Goal: Navigation & Orientation: Find specific page/section

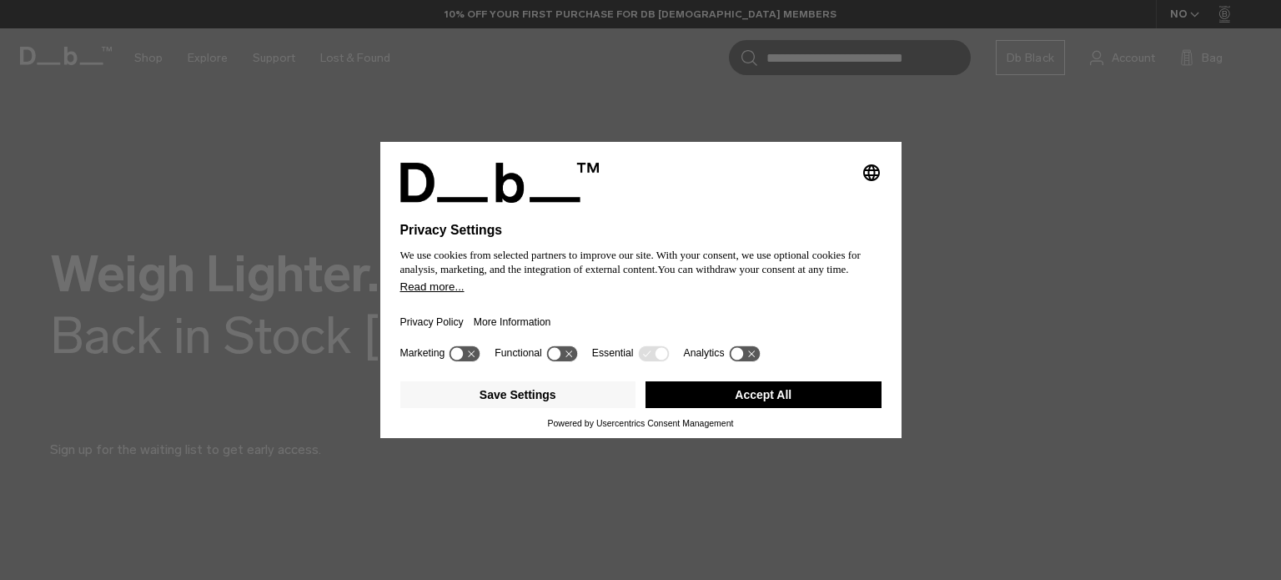
click at [736, 396] on button "Accept All" at bounding box center [764, 394] width 236 height 27
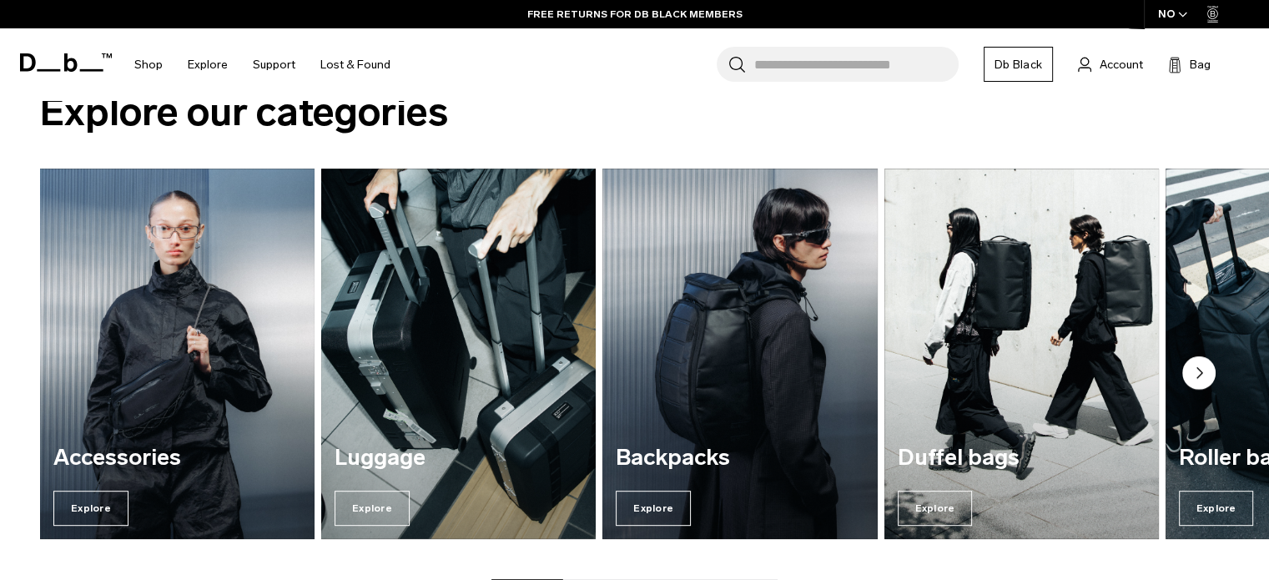
scroll to position [673, 0]
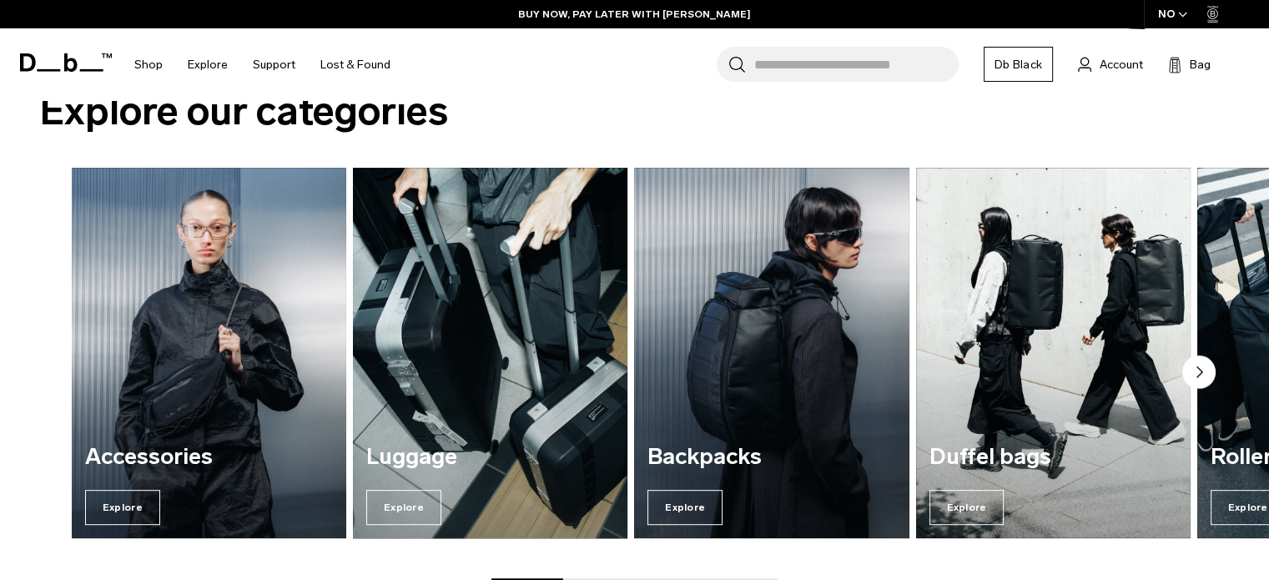
click at [382, 459] on div "Luggage Explore" at bounding box center [490, 484] width 274 height 107
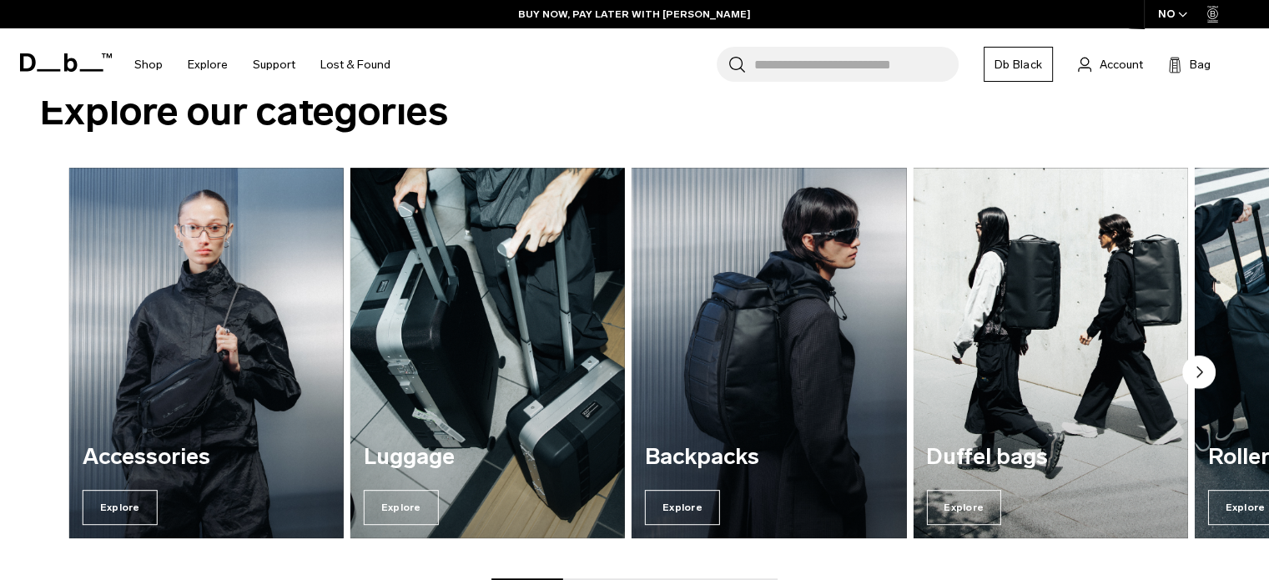
click at [375, 455] on div "Accessories Explore [GEOGRAPHIC_DATA] Explore Backpacks Explore Duffel bags Exp…" at bounding box center [663, 353] width 1189 height 370
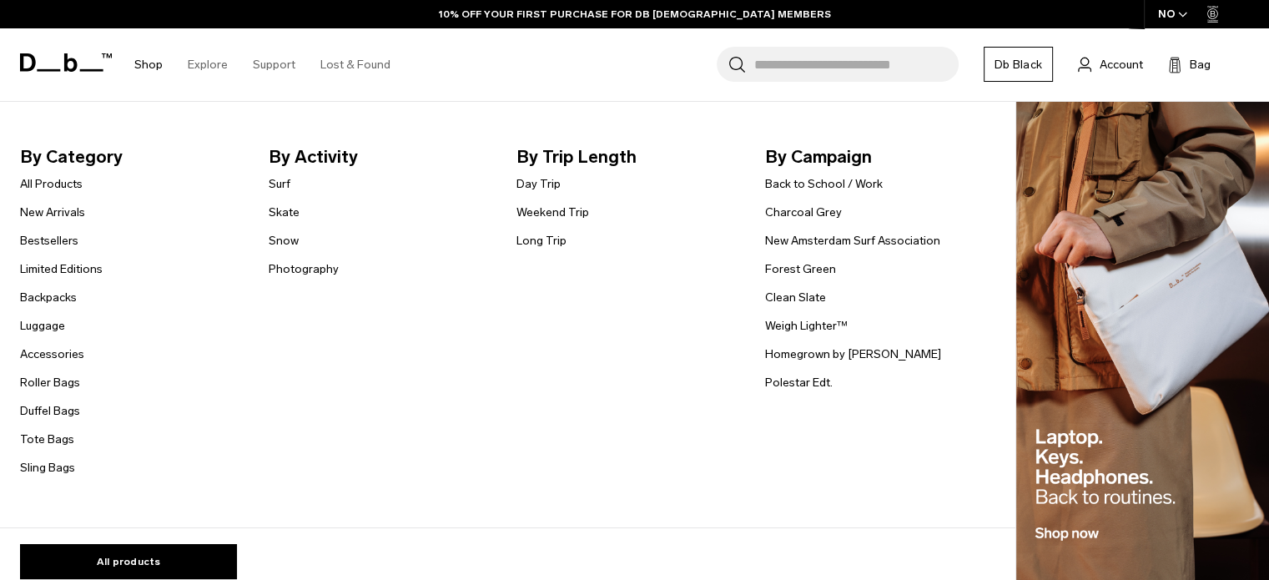
drag, startPoint x: 2, startPoint y: 325, endPoint x: 70, endPoint y: 330, distance: 68.6
click at [70, 330] on nav "By Category All Products New Arrivals Bestsellers Limited Editions Backpacks [G…" at bounding box center [503, 315] width 1007 height 426
copy link "Luggage"
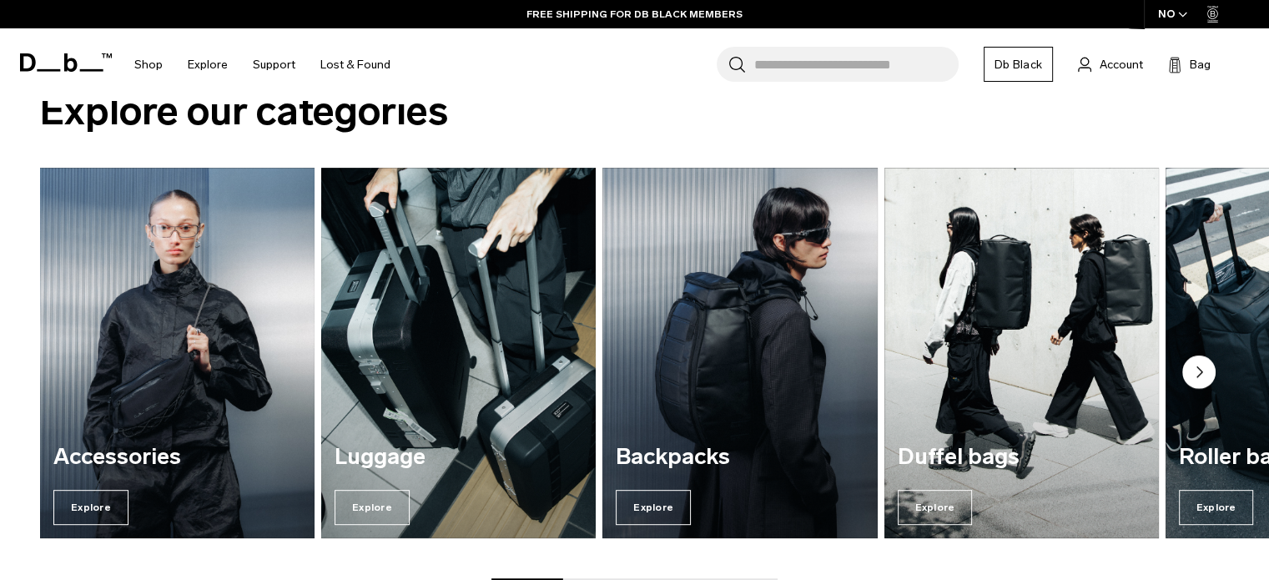
click at [1202, 378] on circle "Next slide" at bounding box center [1198, 371] width 33 height 33
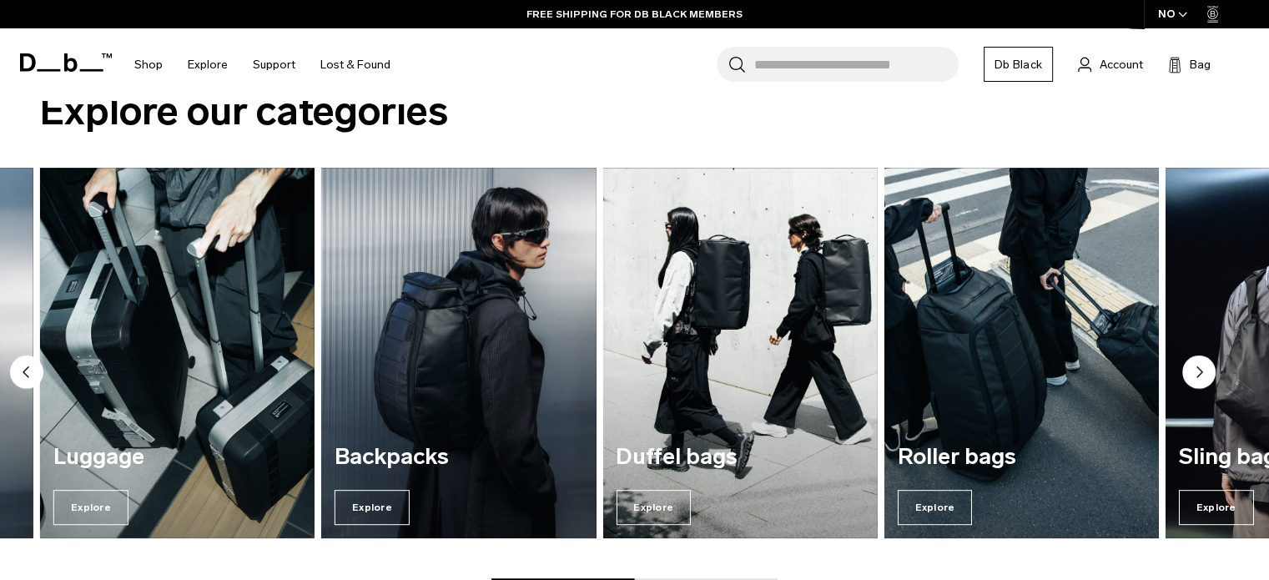
click at [1199, 365] on circle "Next slide" at bounding box center [1198, 371] width 33 height 33
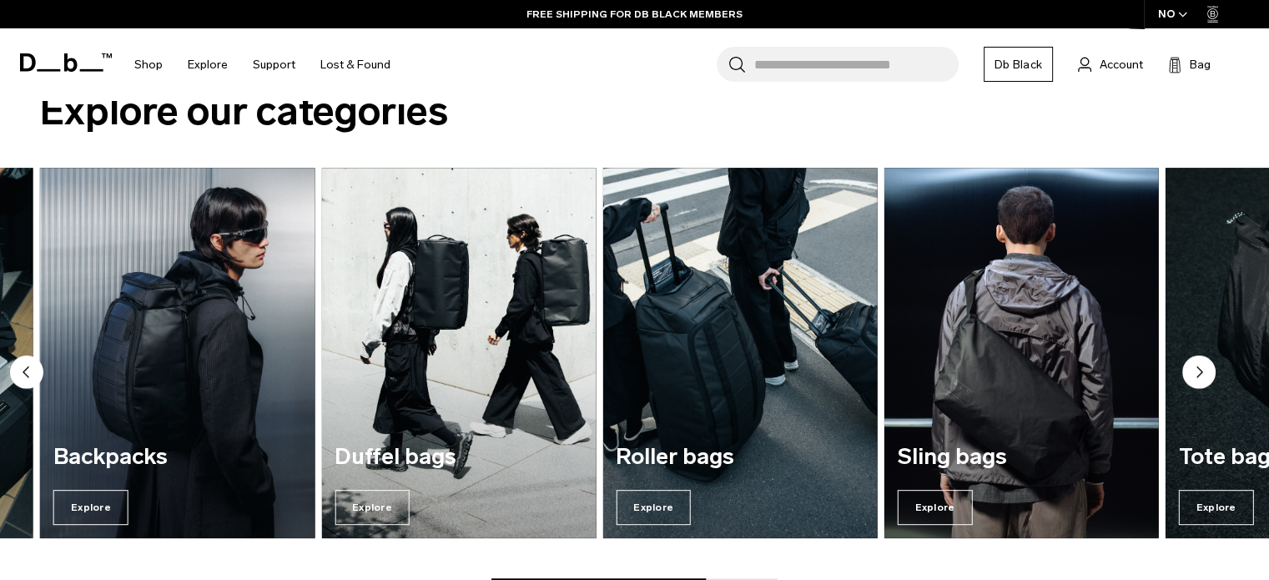
click at [1199, 365] on circle "Next slide" at bounding box center [1198, 371] width 33 height 33
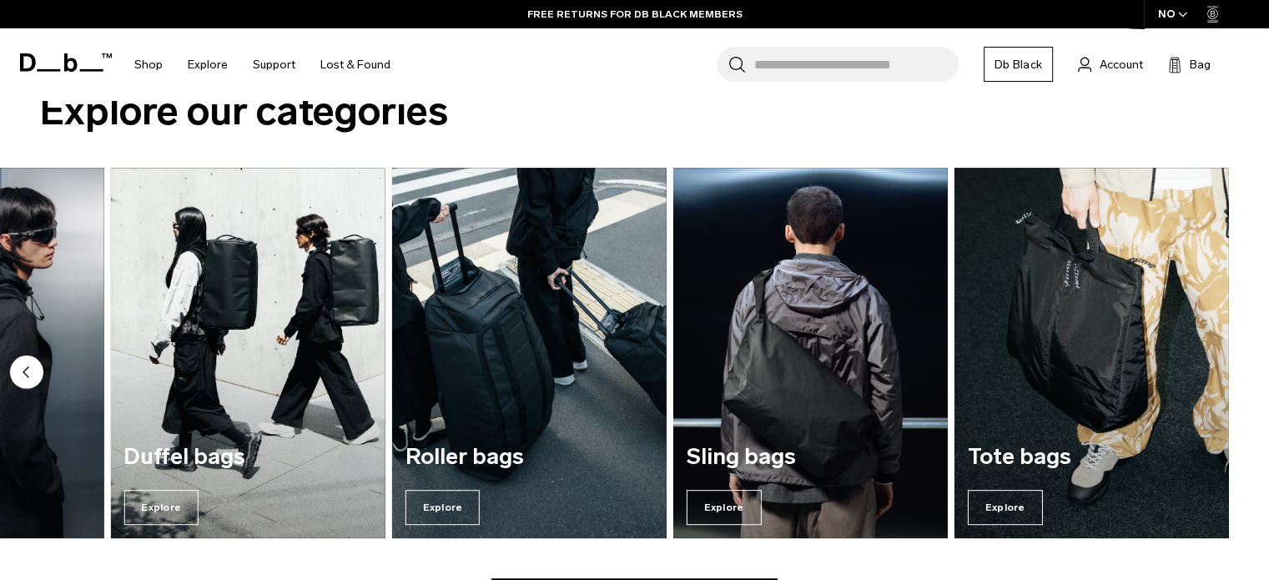
click at [26, 371] on icon "Previous slide" at bounding box center [25, 371] width 5 height 10
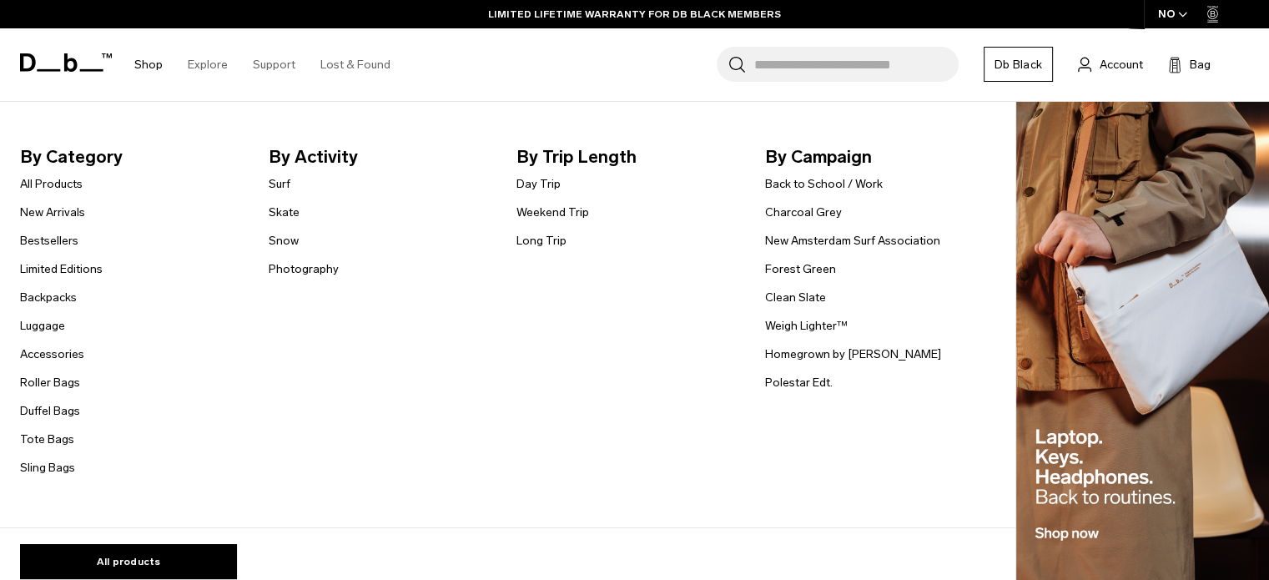
drag, startPoint x: 13, startPoint y: 381, endPoint x: 91, endPoint y: 377, distance: 77.7
click at [91, 377] on nav "By Category All Products New Arrivals Bestsellers Limited Editions Backpacks [G…" at bounding box center [503, 315] width 1007 height 426
copy link "Roller Bags"
drag, startPoint x: 10, startPoint y: 415, endPoint x: 92, endPoint y: 406, distance: 82.2
click at [92, 406] on nav "By Category All Products New Arrivals Bestsellers Limited Editions Backpacks [G…" at bounding box center [503, 315] width 1007 height 426
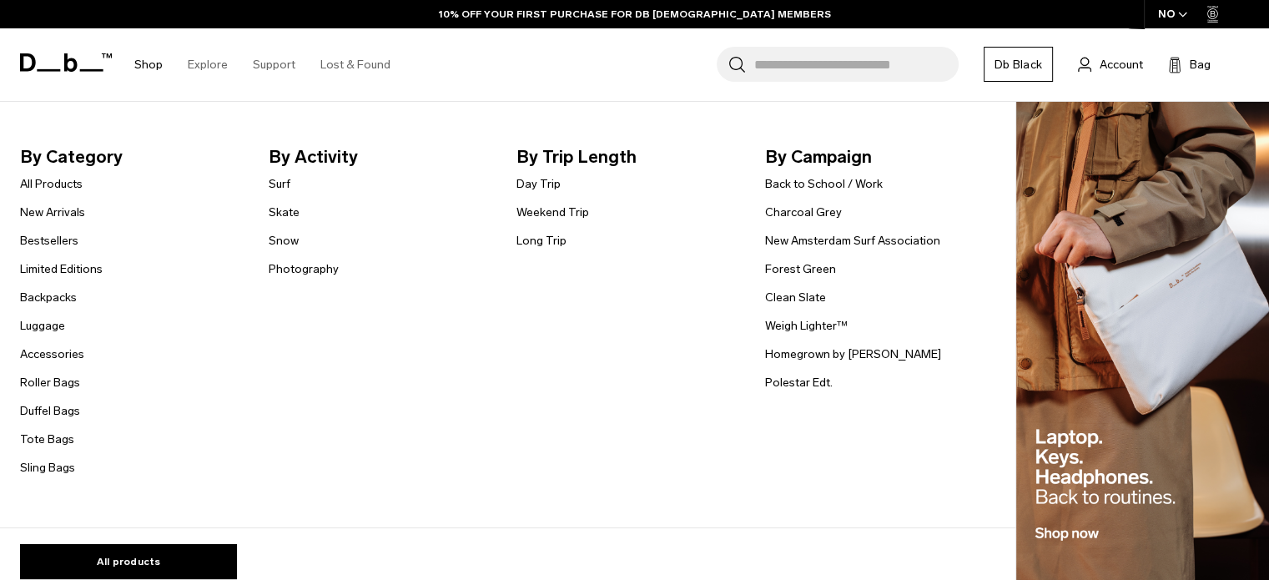
copy link "Duffel Bags"
drag, startPoint x: 15, startPoint y: 182, endPoint x: 87, endPoint y: 176, distance: 72.0
click at [87, 176] on nav "By Category All Products New Arrivals Bestsellers Limited Editions Backpacks [G…" at bounding box center [503, 315] width 1007 height 426
copy link "All Products"
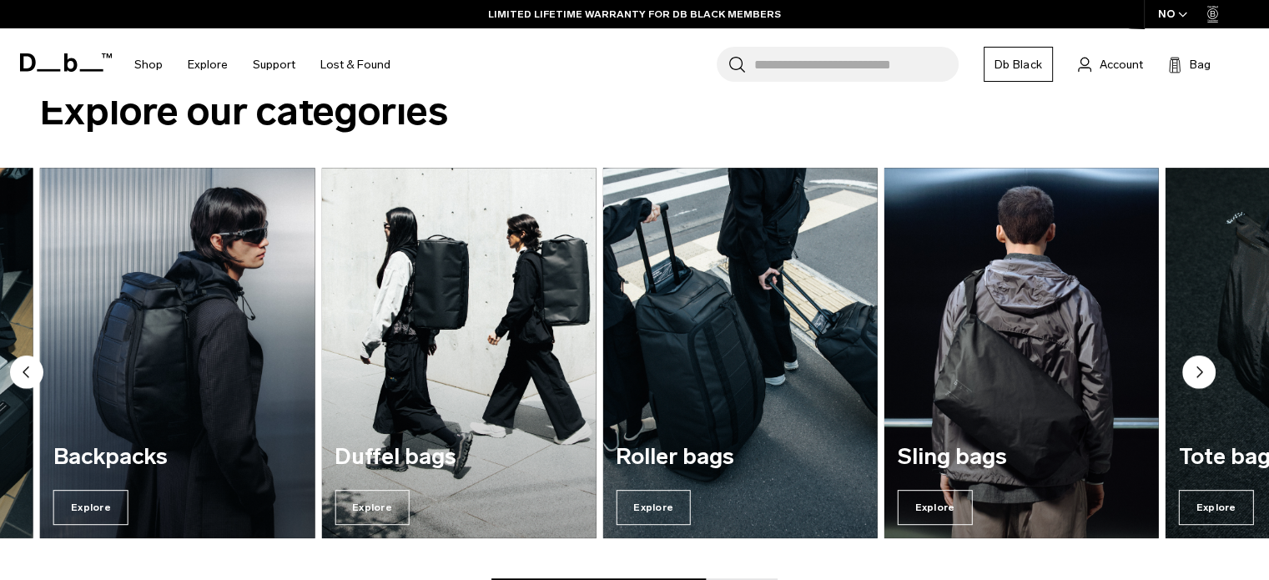
click at [1192, 375] on circle "Next slide" at bounding box center [1198, 371] width 33 height 33
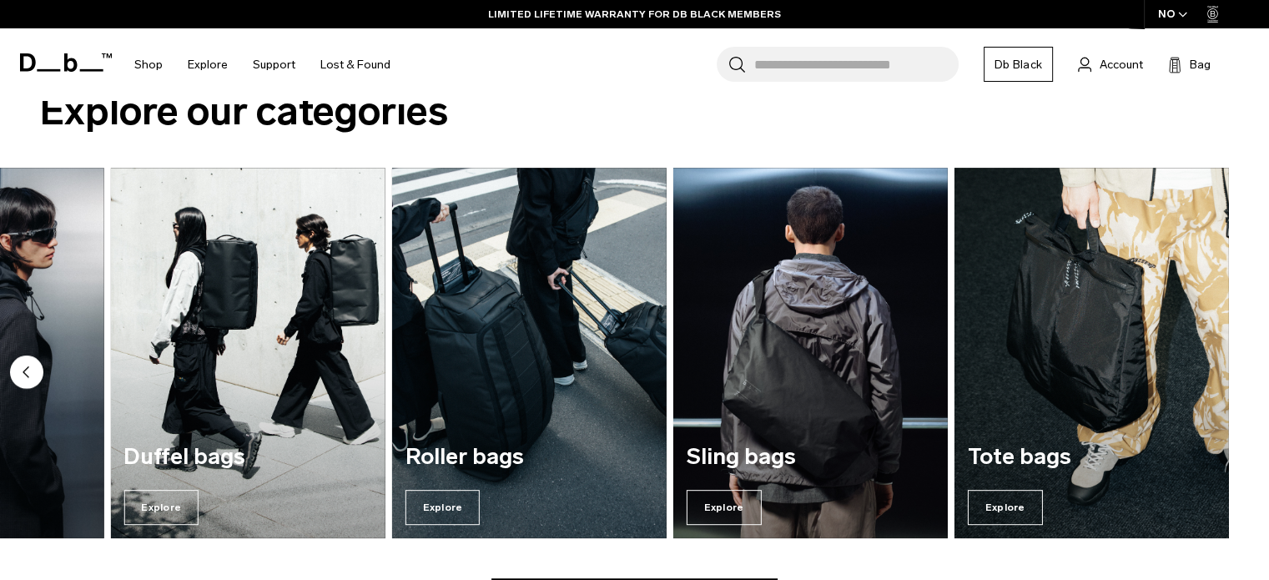
click at [28, 373] on circle "Previous slide" at bounding box center [26, 371] width 33 height 33
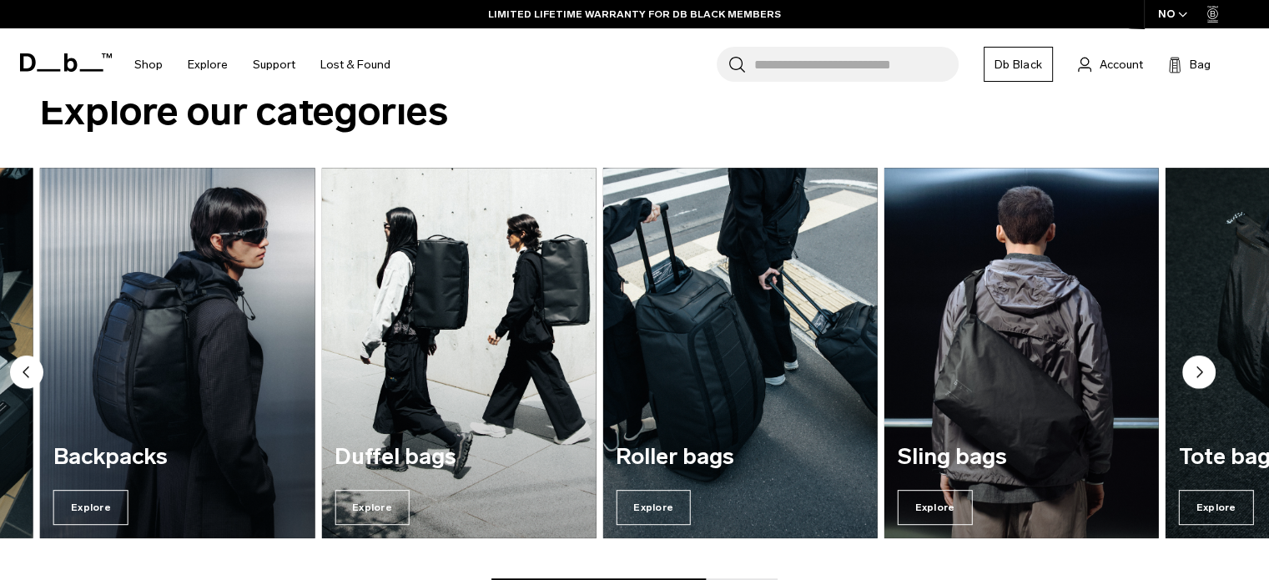
click at [28, 373] on circle "Previous slide" at bounding box center [26, 371] width 33 height 33
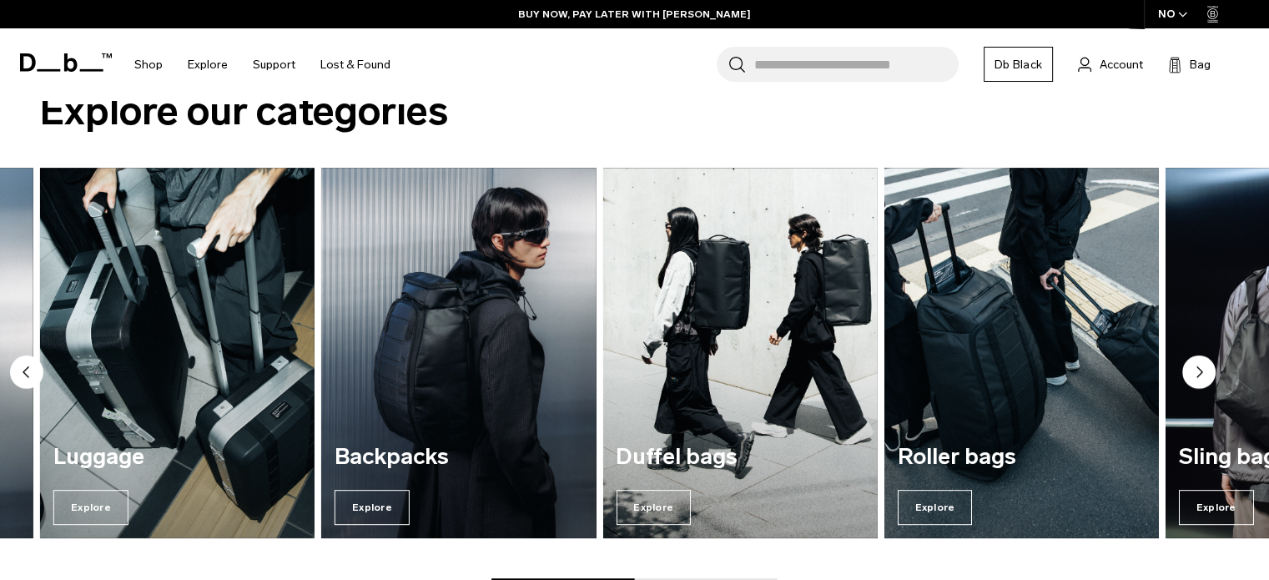
click at [28, 373] on circle "Previous slide" at bounding box center [26, 371] width 33 height 33
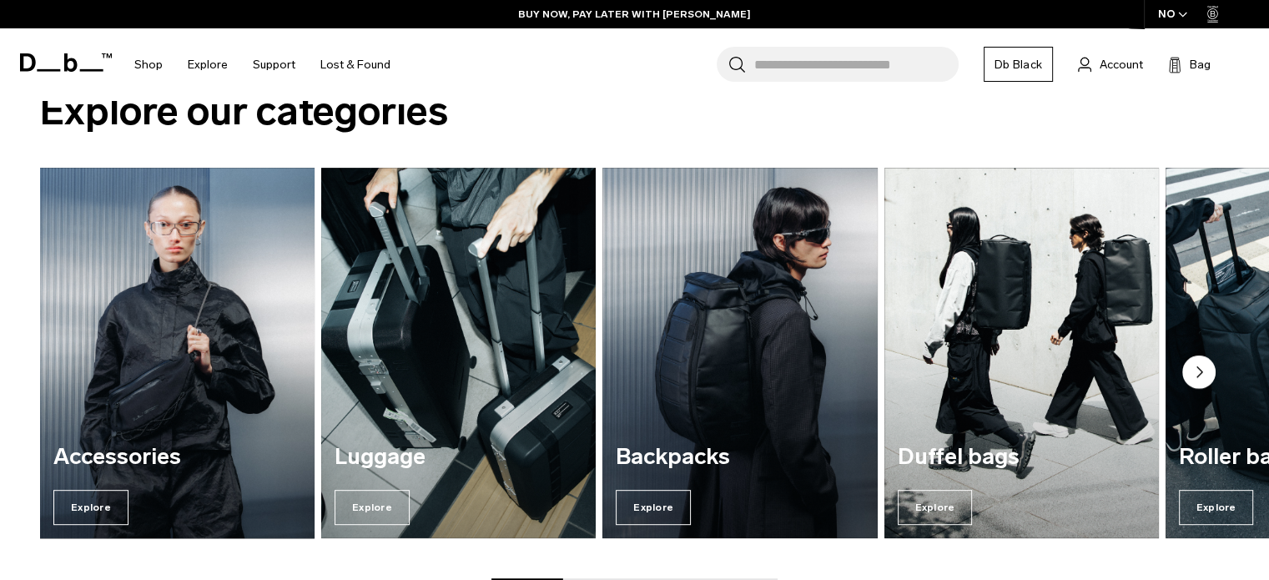
drag, startPoint x: 17, startPoint y: 456, endPoint x: 184, endPoint y: 456, distance: 166.9
click at [184, 456] on div "Accessories Explore [GEOGRAPHIC_DATA] Explore Backpacks Explore Duffel bags Exp…" at bounding box center [634, 374] width 1269 height 412
copy link "Accessories"
